Goal: Feedback & Contribution: Contribute content

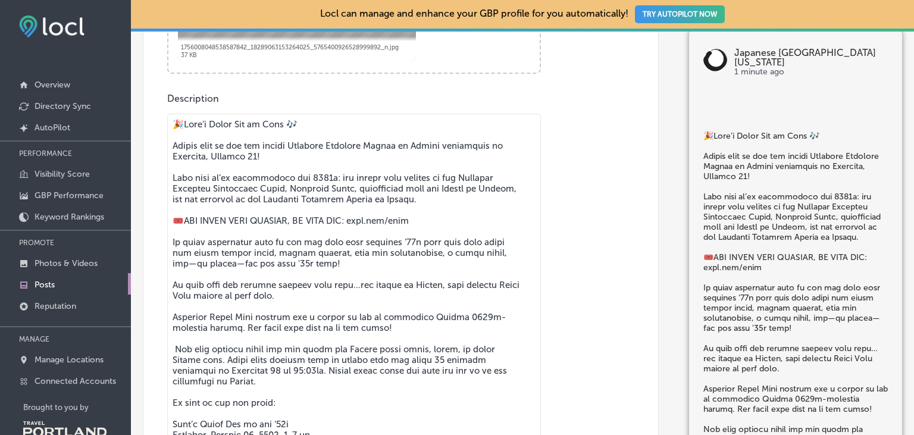
scroll to position [686, 0]
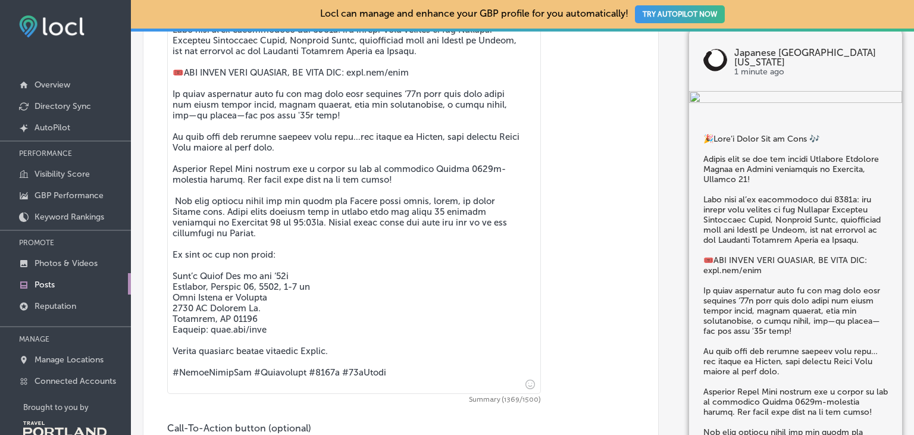
drag, startPoint x: 383, startPoint y: 386, endPoint x: 149, endPoint y: 380, distance: 233.4
click at [167, 380] on textarea at bounding box center [354, 179] width 374 height 429
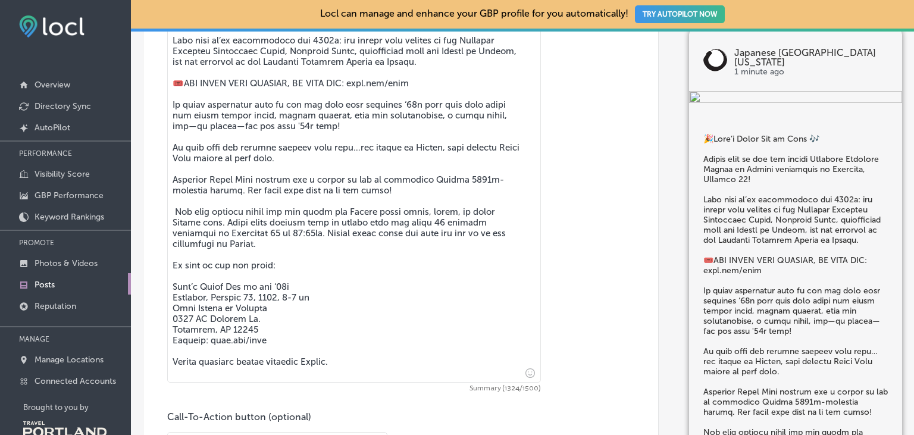
scroll to position [664, 0]
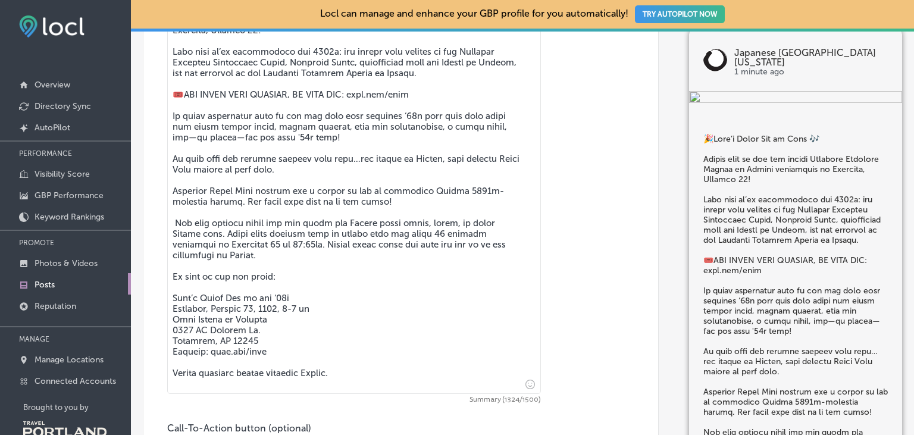
drag, startPoint x: 427, startPoint y: 103, endPoint x: 361, endPoint y: 101, distance: 66.7
click at [361, 101] on textarea at bounding box center [354, 190] width 374 height 407
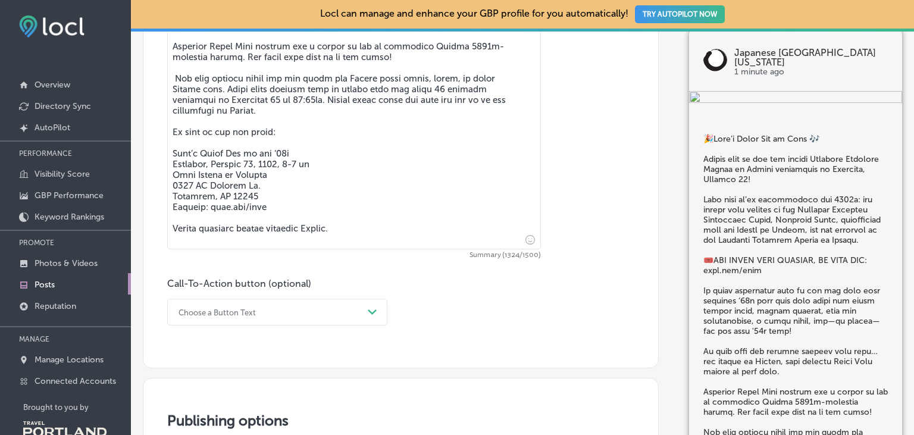
scroll to position [938, 0]
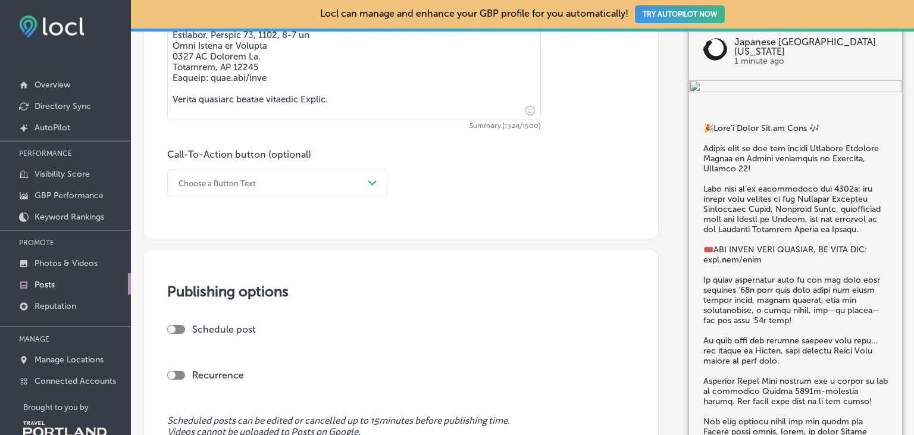
type textarea "🎉Lore’i Dolor Sit am Cons 🎶 Adipis elit se doe tem incidi Utlabore Etdolore Mag…"
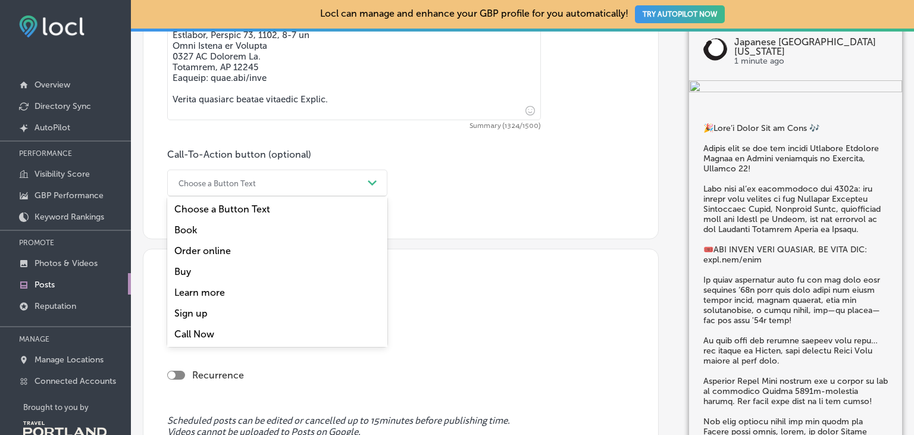
click at [227, 191] on div "Choose a Button Text" at bounding box center [268, 183] width 190 height 18
click at [223, 289] on div "Learn more" at bounding box center [277, 292] width 220 height 21
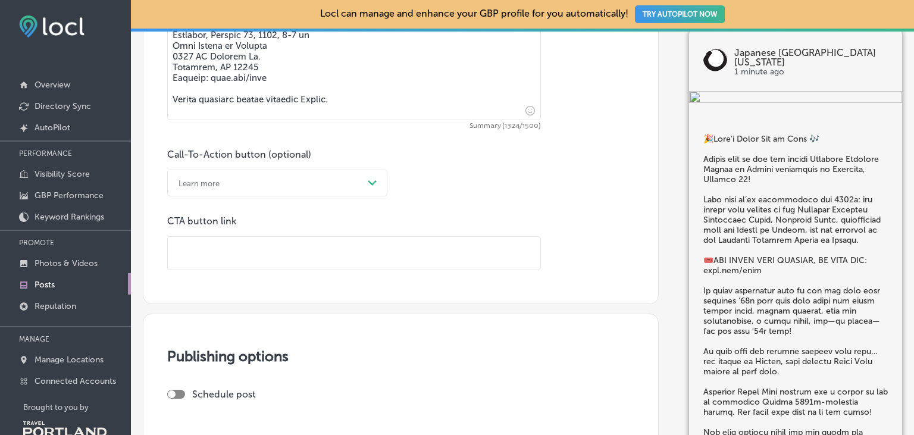
click at [224, 252] on input "text" at bounding box center [354, 253] width 373 height 33
paste input "[DOMAIN_NAME][URL]"
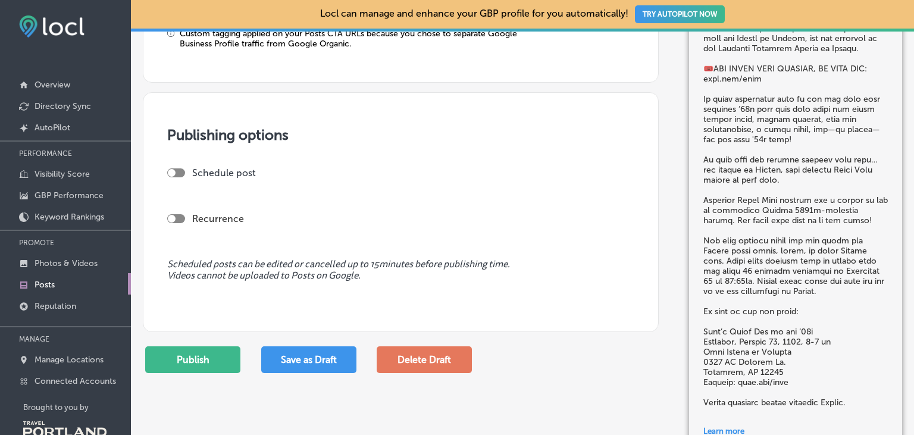
scroll to position [1294, 0]
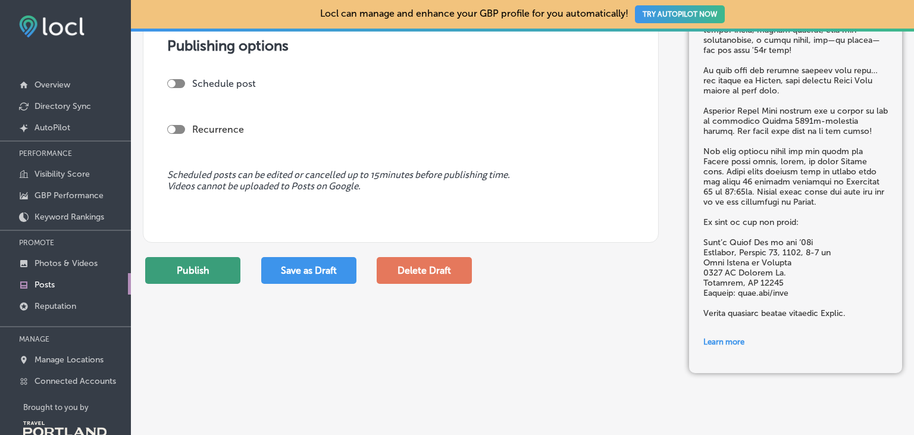
click at [204, 258] on button "Publish" at bounding box center [192, 270] width 95 height 27
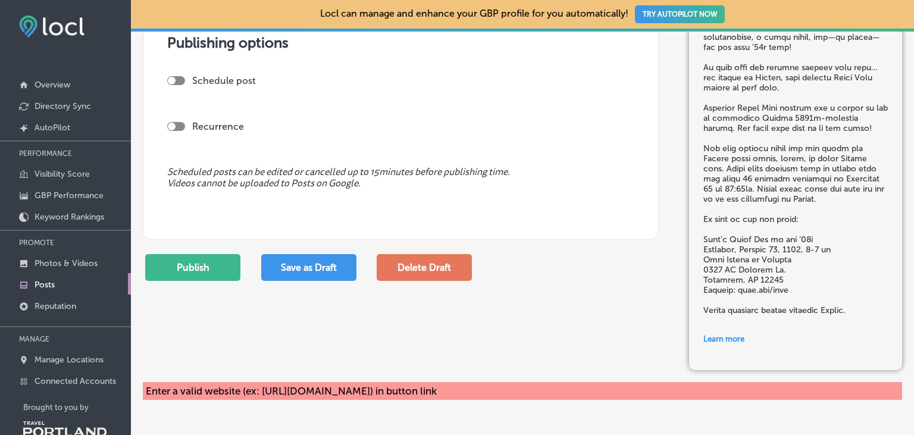
scroll to position [1020, 0]
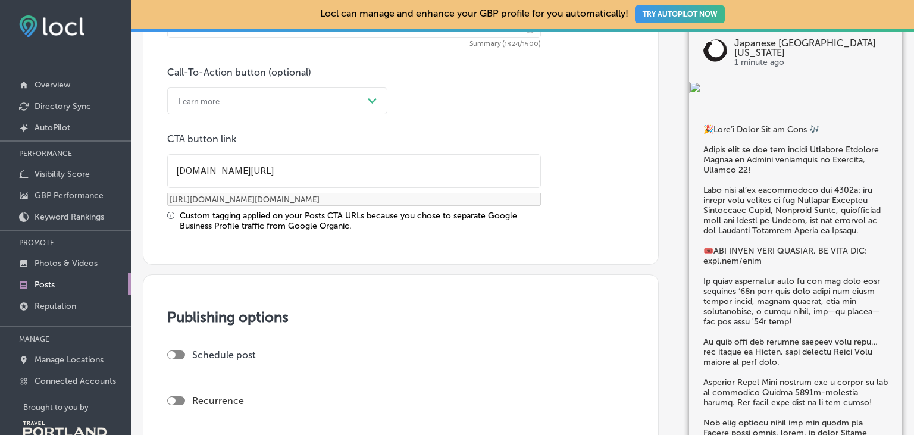
click at [173, 173] on input "[DOMAIN_NAME][URL]" at bounding box center [354, 171] width 373 height 33
type input "[DOMAIN_NAME][URL]"
type input "[URL][DOMAIN_NAME][DOMAIN_NAME]"
type input "[DOMAIN_NAME][URL]"
type input "[URL][DOMAIN_NAME][DOMAIN_NAME]"
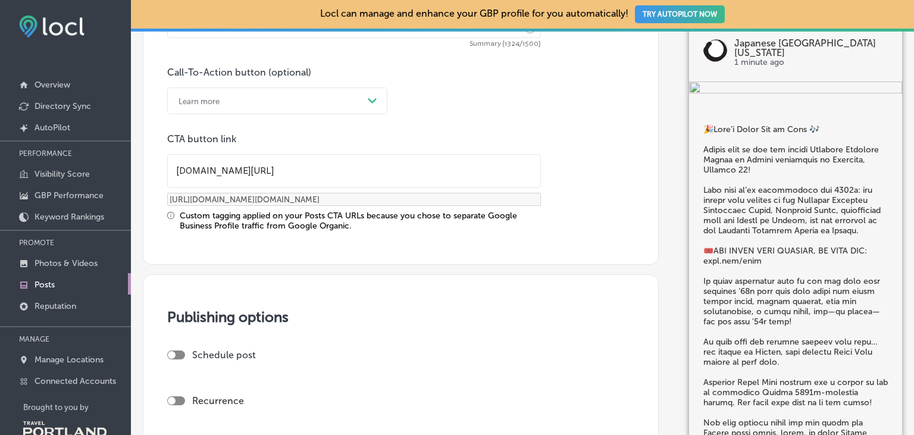
type input "[DOMAIN_NAME][URL]"
type input "[URL][DOMAIN_NAME][DOMAIN_NAME]"
type input "[DOMAIN_NAME][URL]"
type input "[URL][DOMAIN_NAME][DOMAIN_NAME]"
type input "[DOMAIN_NAME][URL]"
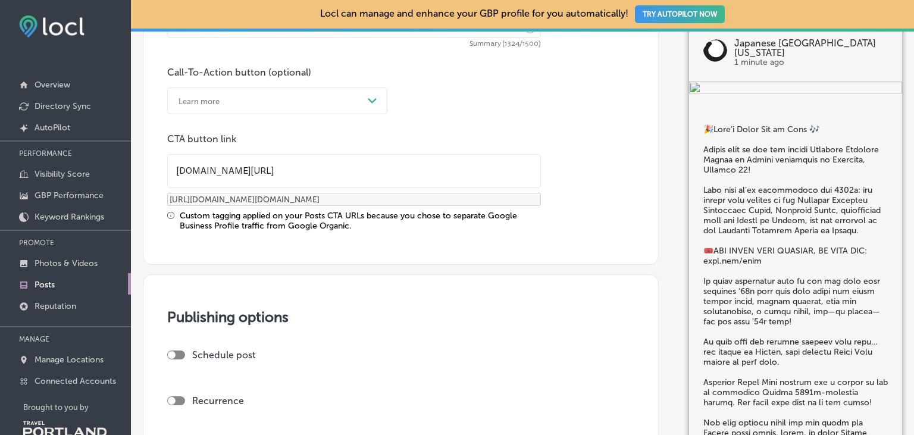
type input "[URL][DOMAIN_NAME][DOMAIN_NAME]"
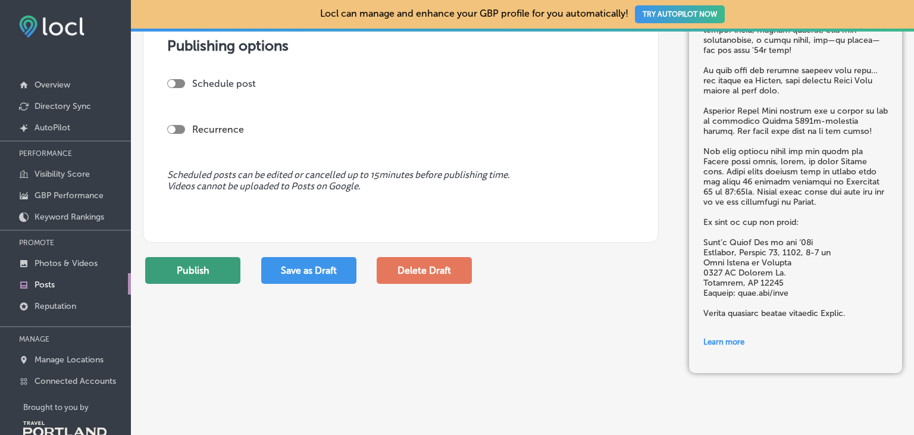
type input "[URL][DOMAIN_NAME]"
click at [178, 266] on button "Publish" at bounding box center [192, 270] width 95 height 27
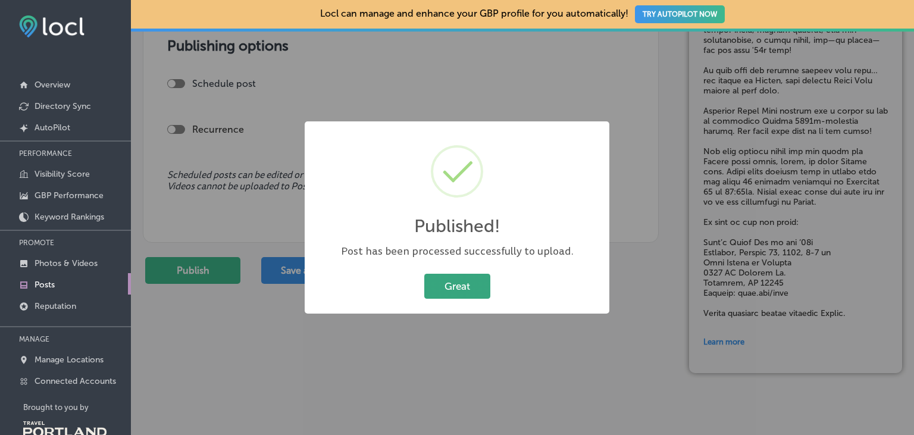
click at [463, 282] on button "Great" at bounding box center [457, 286] width 66 height 24
